Goal: Task Accomplishment & Management: Manage account settings

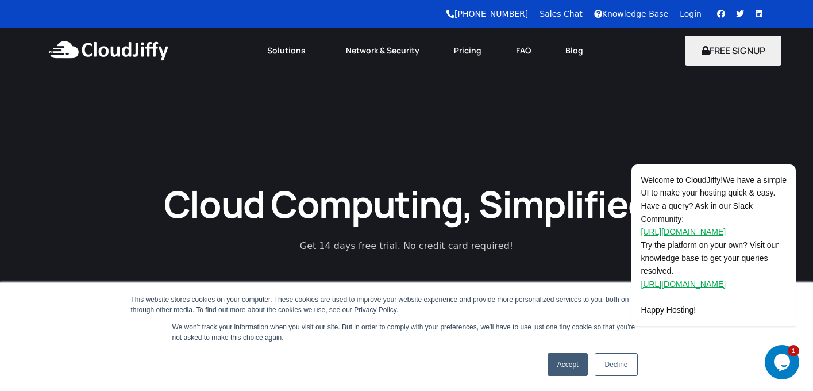
click at [680, 13] on div "Knowledge Base" at bounding box center [637, 14] width 86 height 12
click at [686, 16] on link "Login" at bounding box center [691, 13] width 22 height 9
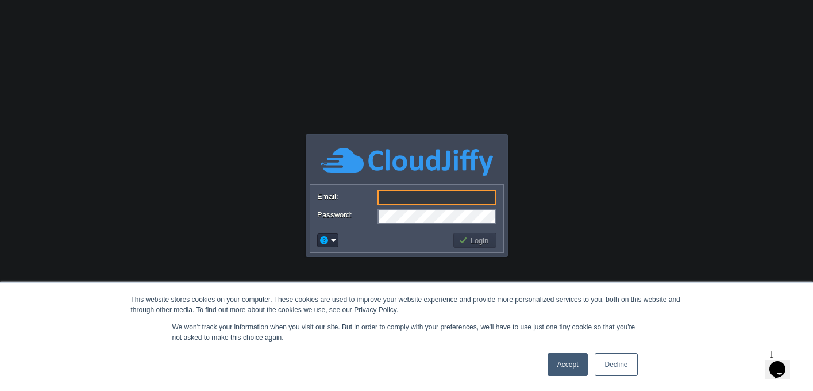
click at [575, 359] on link "Accept" at bounding box center [568, 364] width 41 height 23
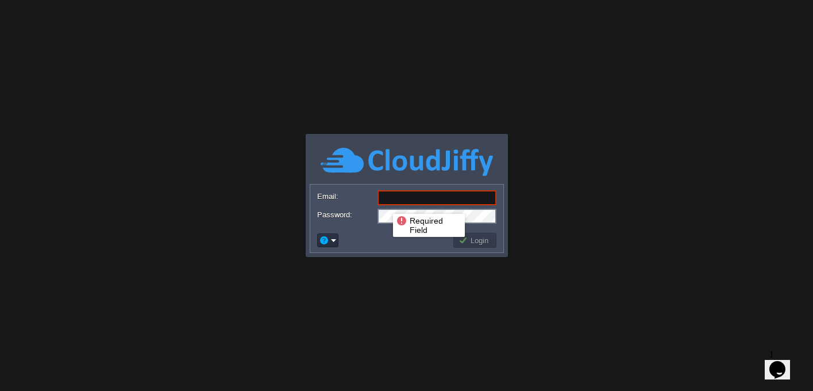
click at [391, 199] on input "Email:" at bounding box center [437, 197] width 119 height 15
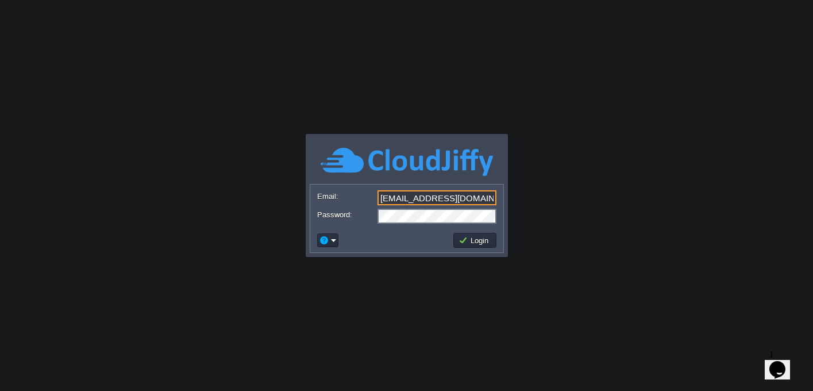
click at [396, 196] on input "info@primacyinfotech.com" at bounding box center [437, 197] width 119 height 15
type input "billing@primacyinfotech.com"
click at [467, 241] on button "Login" at bounding box center [475, 240] width 33 height 10
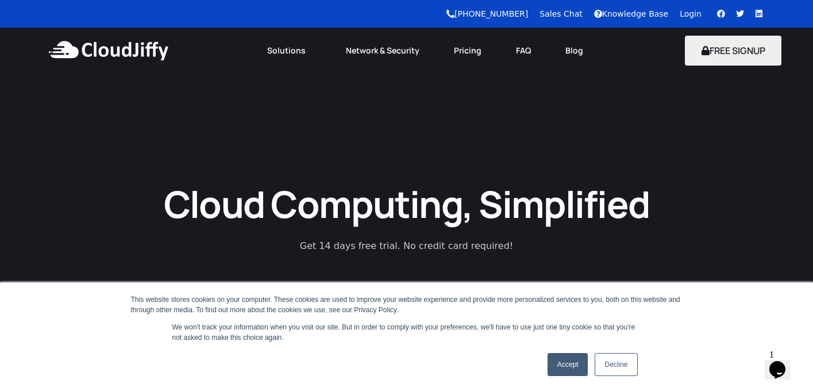
click at [568, 364] on link "Accept" at bounding box center [568, 364] width 41 height 23
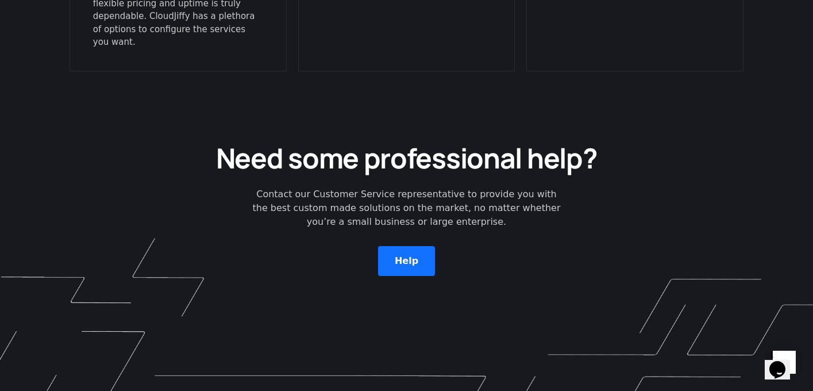
scroll to position [3340, 0]
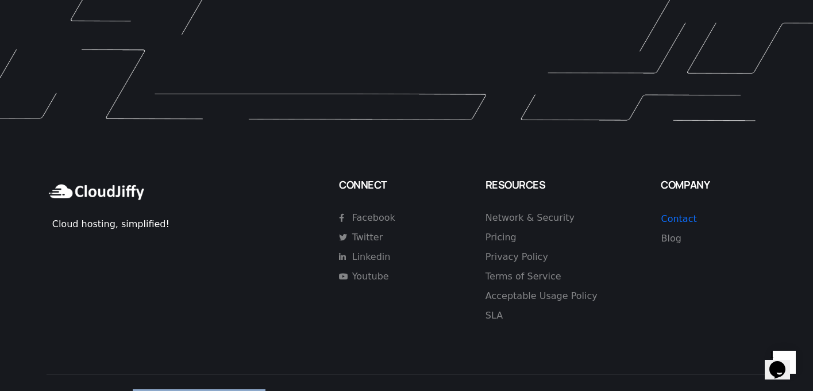
drag, startPoint x: 245, startPoint y: 368, endPoint x: 124, endPoint y: 369, distance: 121.8
click at [124, 389] on p "Copyright 2023 © Leapswitch Networks Pvt Ltd. & Leapswitch Networks, Inc. All r…" at bounding box center [407, 396] width 721 height 14
copy p "Leapswitch Networks Pvt Ltd"
drag, startPoint x: 259, startPoint y: 369, endPoint x: 366, endPoint y: 370, distance: 106.9
click at [366, 389] on p "Copyright 2023 © Leapswitch Networks Pvt Ltd. & Leapswitch Networks, Inc. All r…" at bounding box center [407, 396] width 721 height 14
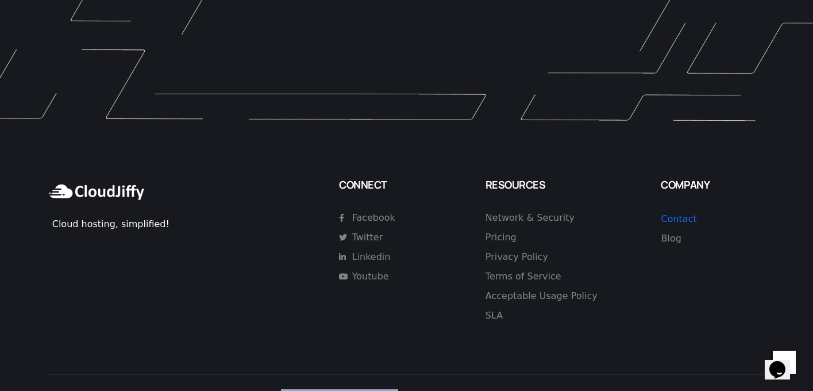
copy p "Leapswitch Networks, Inc"
